Goal: Task Accomplishment & Management: Use online tool/utility

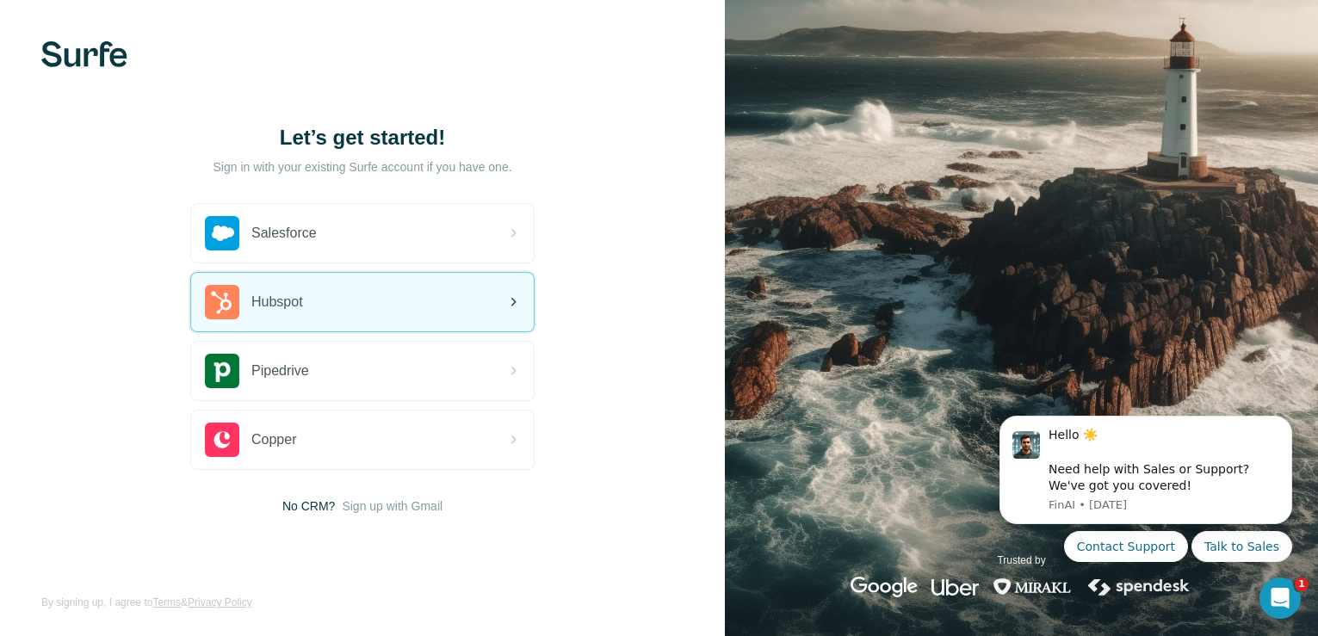
click at [381, 295] on div "Hubspot" at bounding box center [362, 302] width 343 height 59
